Goal: Task Accomplishment & Management: Manage account settings

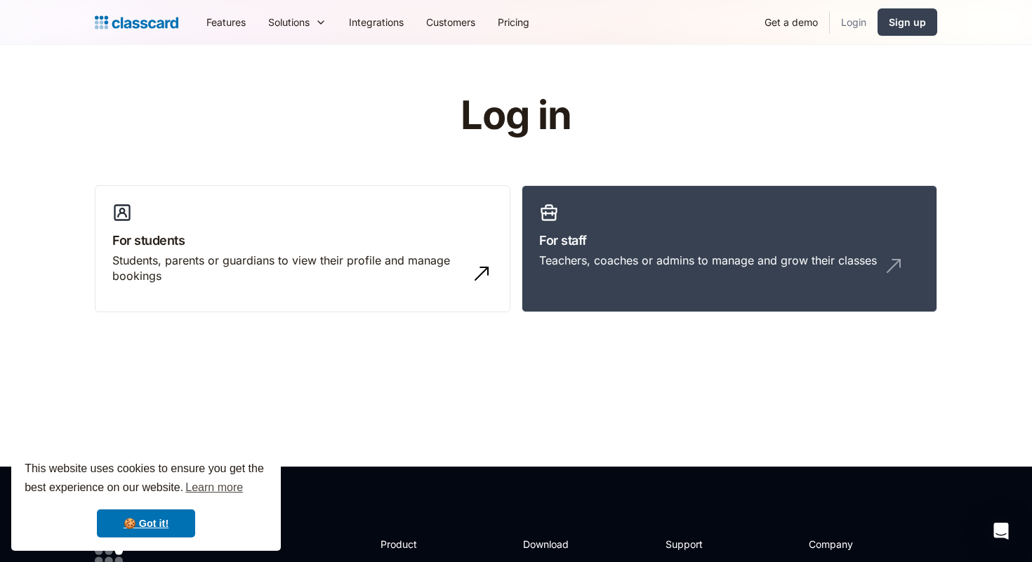
click at [862, 31] on link "Login" at bounding box center [854, 22] width 48 height 32
click at [730, 222] on link "For staff Teachers, coaches or admins to manage and grow their classes" at bounding box center [730, 249] width 416 height 128
